Goal: Answer question/provide support

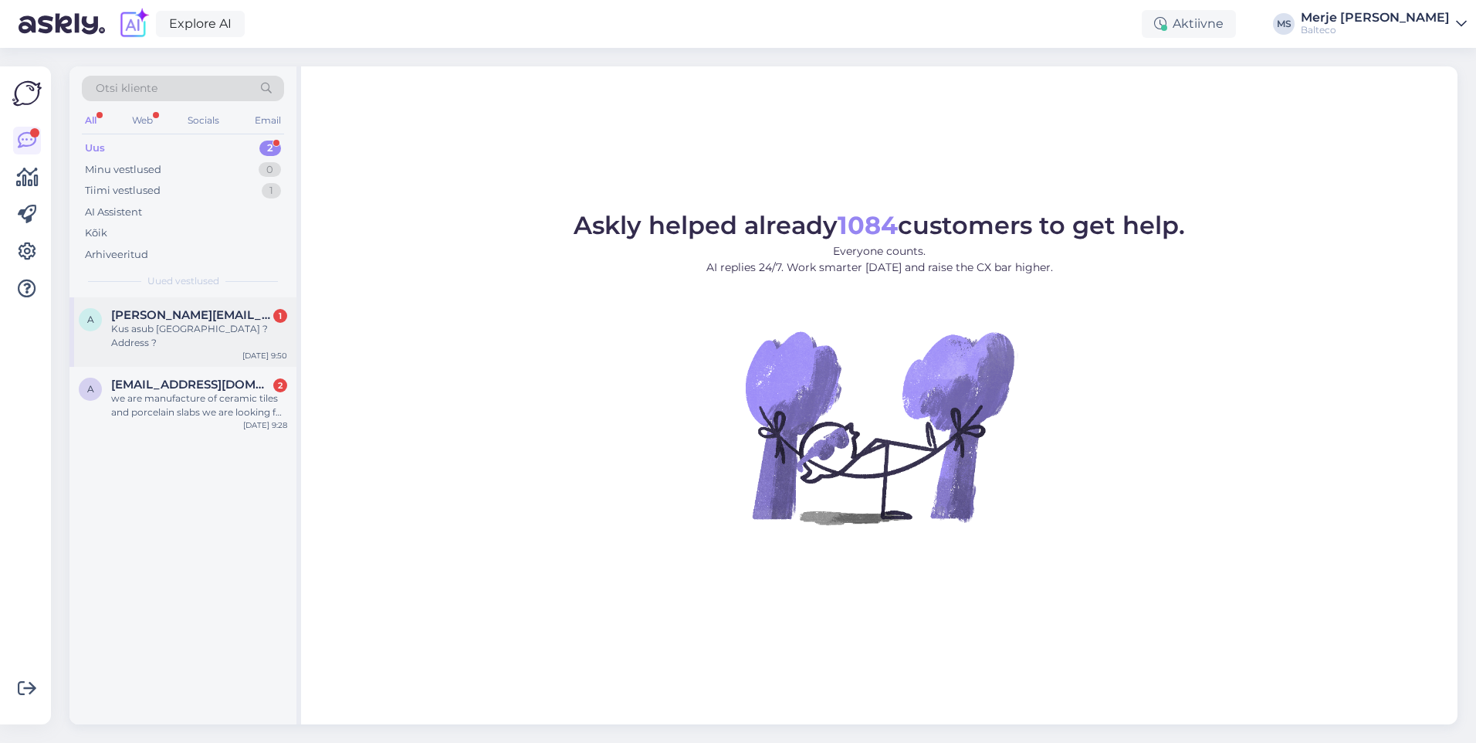
click at [195, 304] on div "A Andres@jumbostrap.com 1 Kus asub Varbola tsehh ? Address ? Oct 8 9:50" at bounding box center [182, 331] width 227 height 69
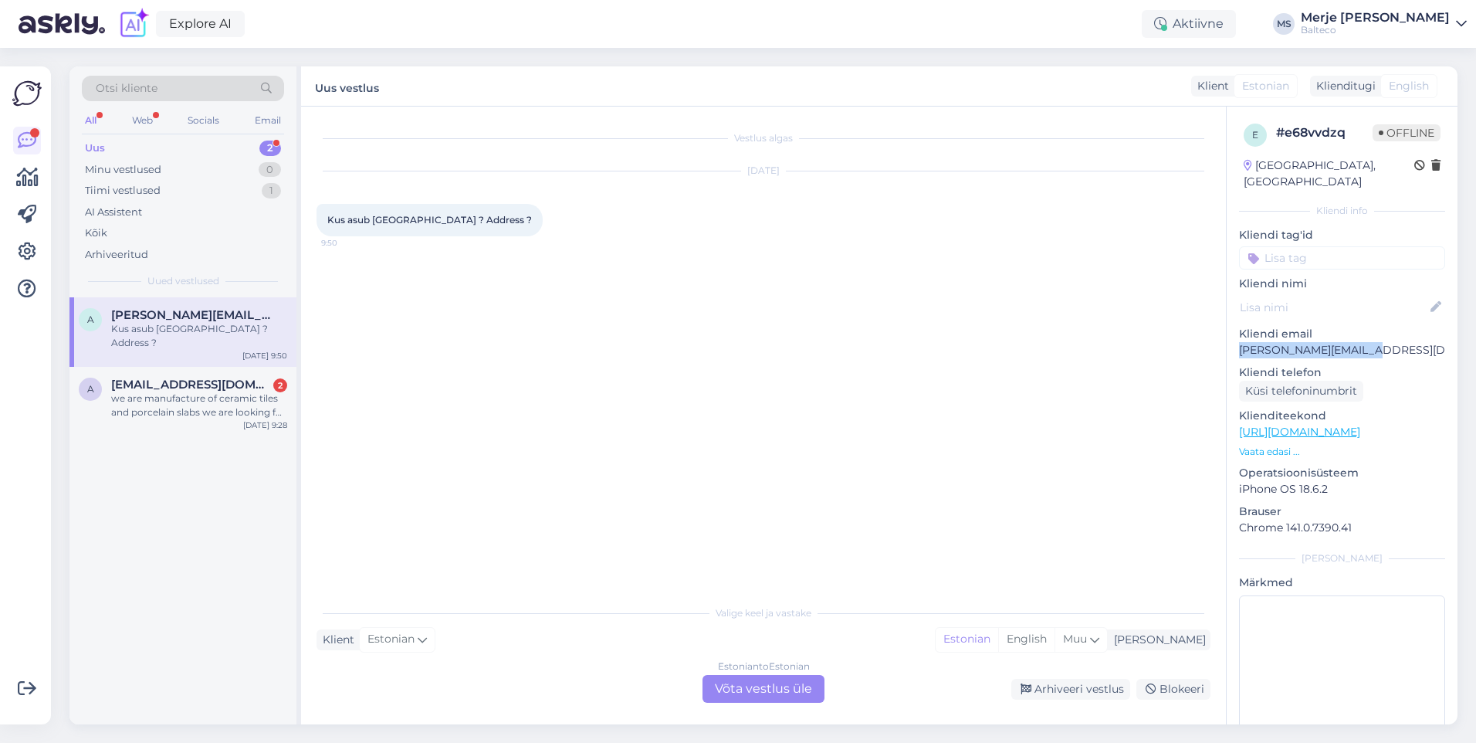
drag, startPoint x: 1410, startPoint y: 337, endPoint x: 1230, endPoint y: 342, distance: 180.7
click at [1230, 342] on div "e # e68vvdzq Offline Estonia, Tallinn Kliendi info Kliendi tag'id Kliendi nimi …" at bounding box center [1341, 432] width 231 height 651
copy p "[PERSON_NAME][EMAIL_ADDRESS][DOMAIN_NAME]"
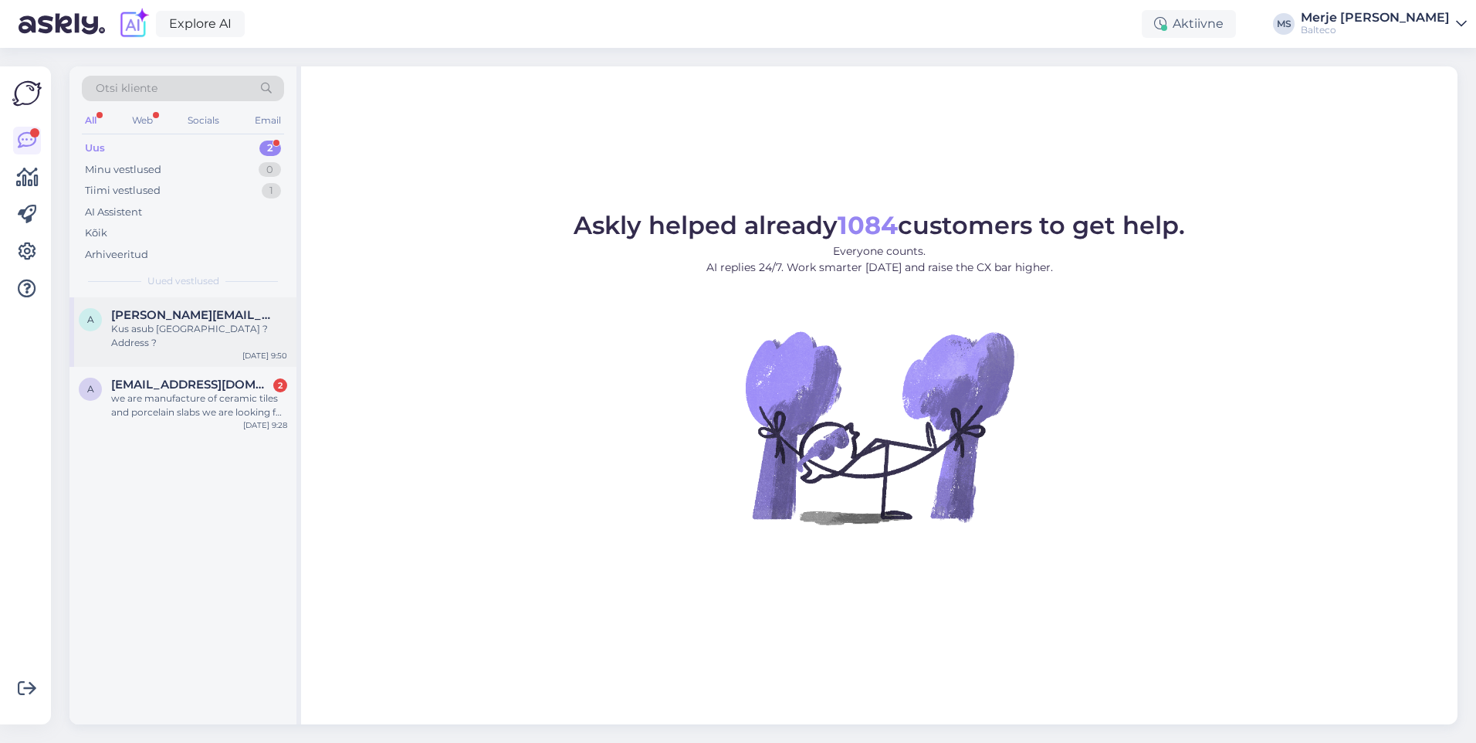
click at [129, 316] on span "[PERSON_NAME][EMAIL_ADDRESS][DOMAIN_NAME]" at bounding box center [191, 315] width 161 height 14
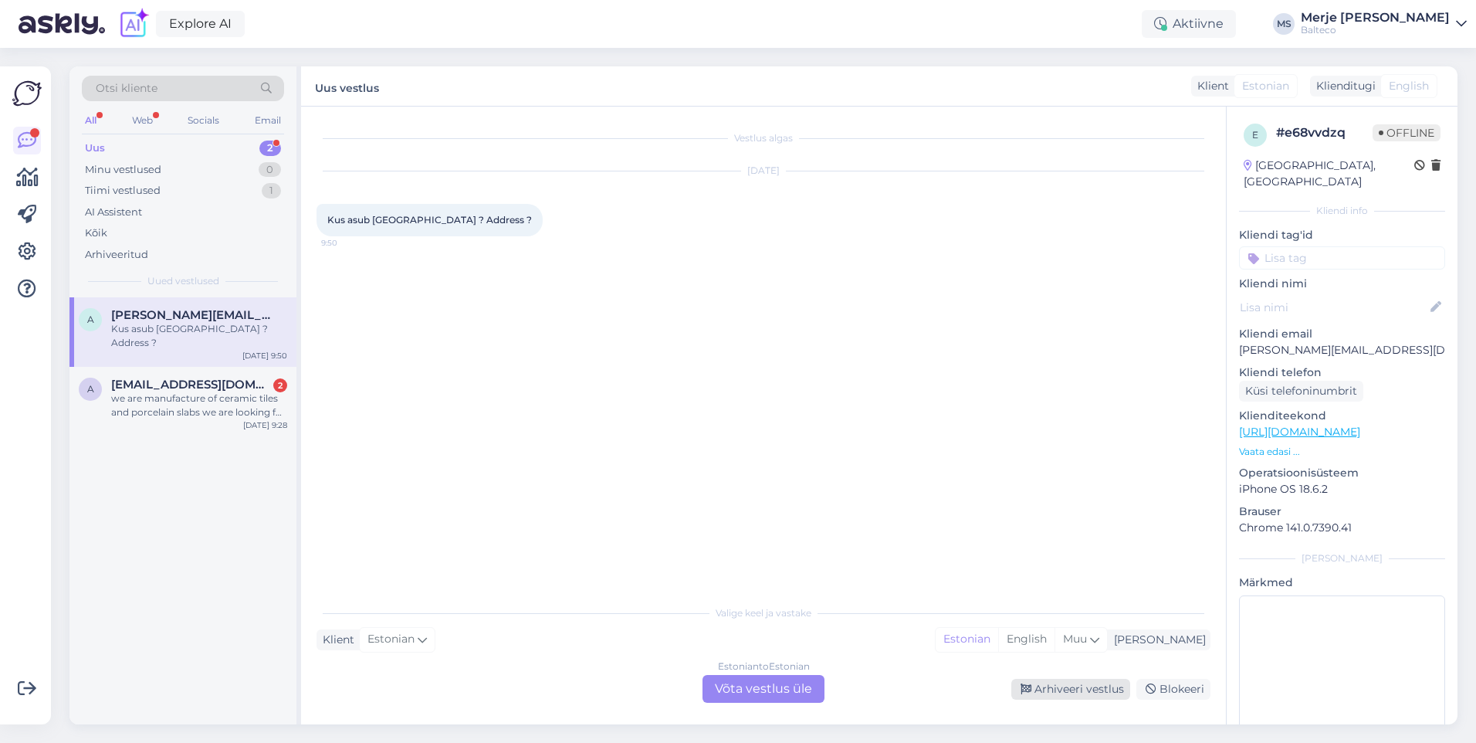
click at [1074, 689] on div "Arhiveeri vestlus" at bounding box center [1070, 688] width 119 height 21
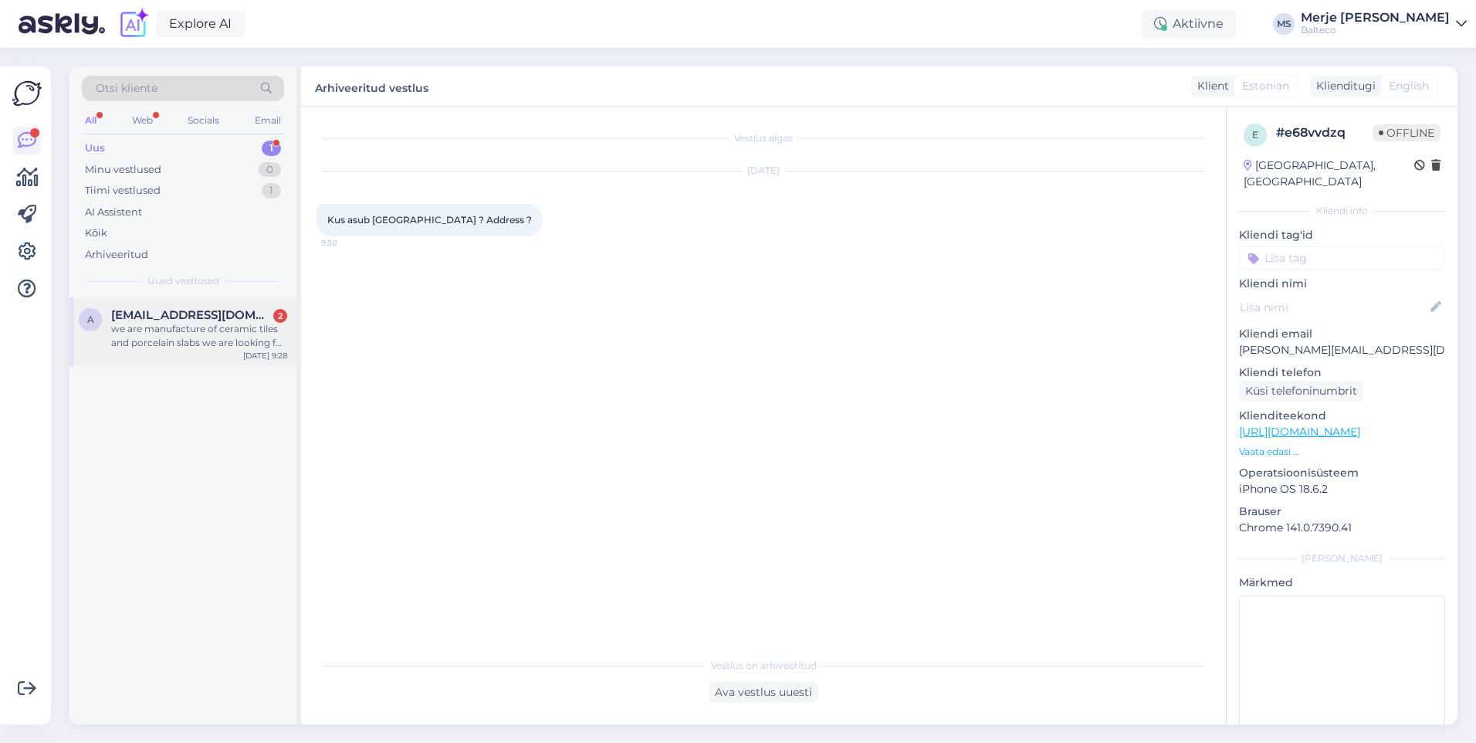
click at [181, 330] on div "we are manufacture of ceramic tiles and porcelain slabs we are looking for a Go…" at bounding box center [199, 336] width 176 height 28
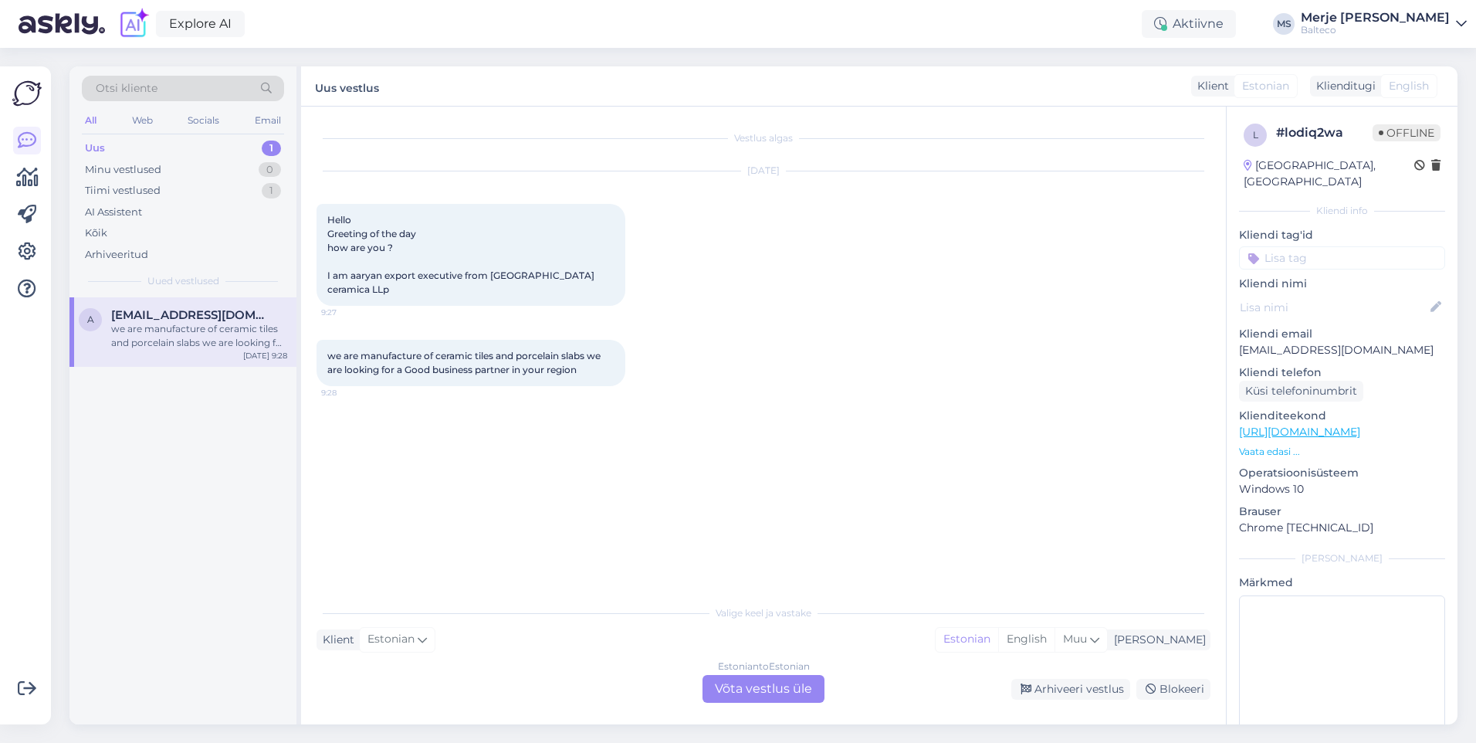
click at [796, 685] on div "Estonian to Estonian Võta vestlus üle" at bounding box center [763, 689] width 122 height 28
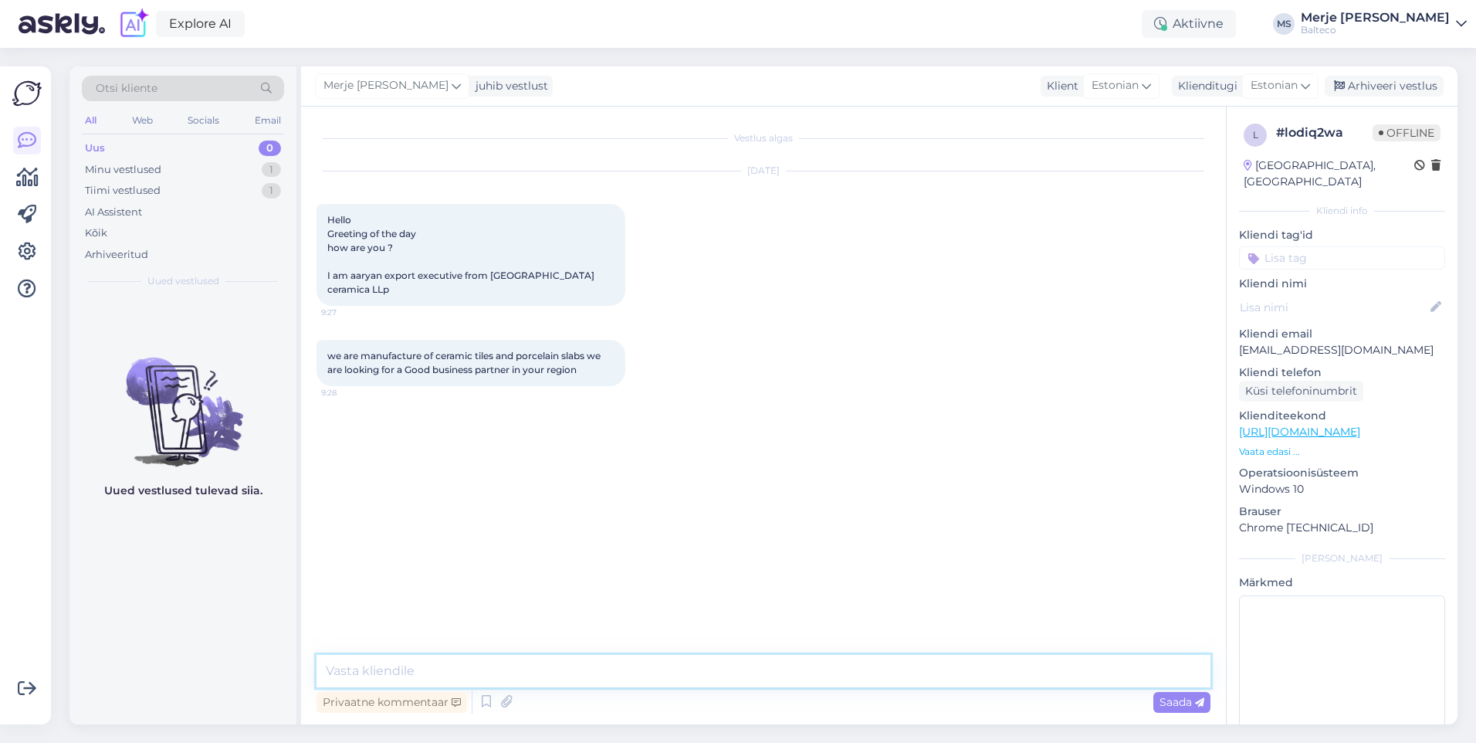
click at [490, 675] on textarea at bounding box center [763, 671] width 894 height 32
type textarea "Tere! Me ei müü selliseid tooteid. Oleme [PERSON_NAME] toodame vanne, dušitoote…"
